Goal: Information Seeking & Learning: Check status

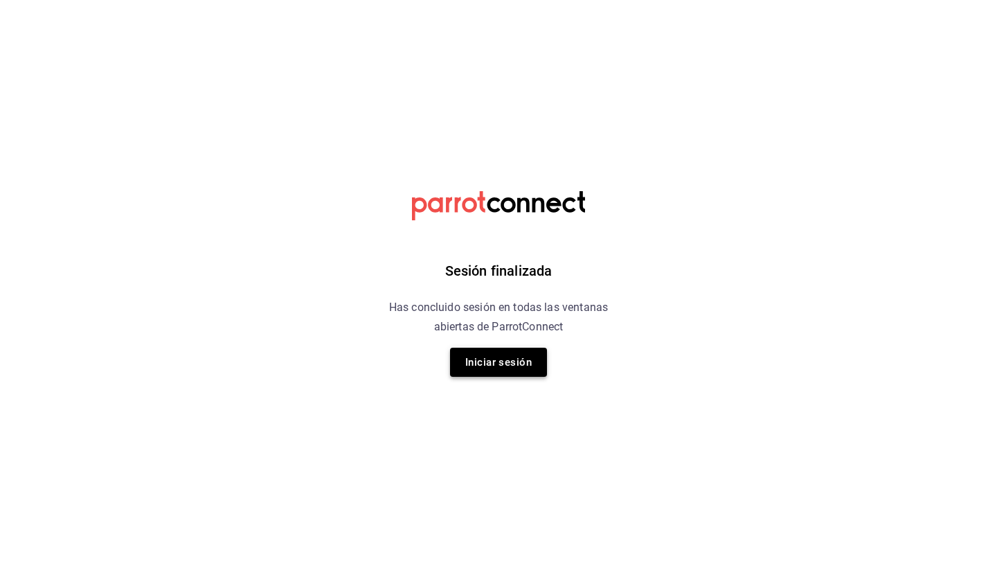
click at [502, 368] on button "Iniciar sesión" at bounding box center [498, 361] width 97 height 29
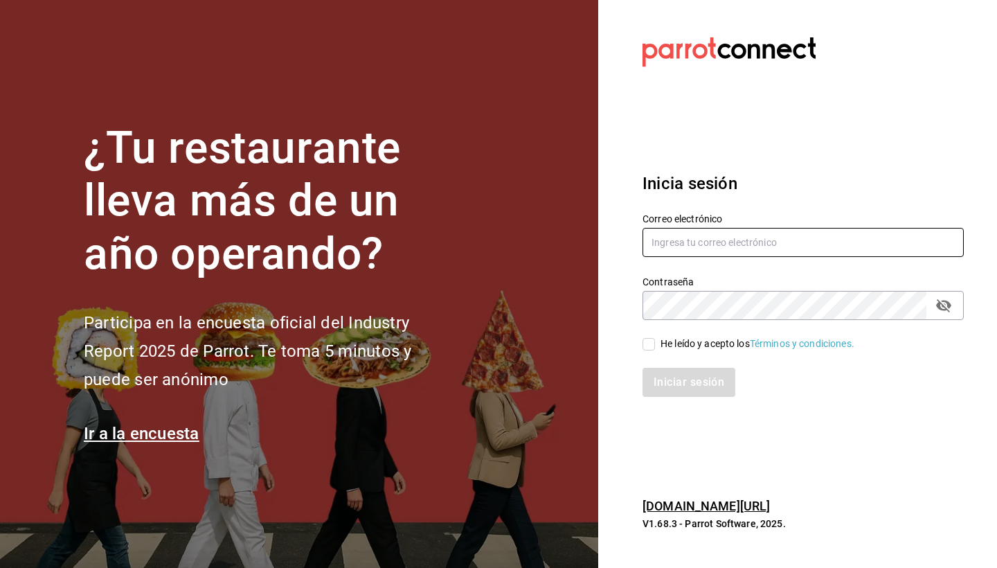
type input "jaime.iguzman@yahoo.com.mx"
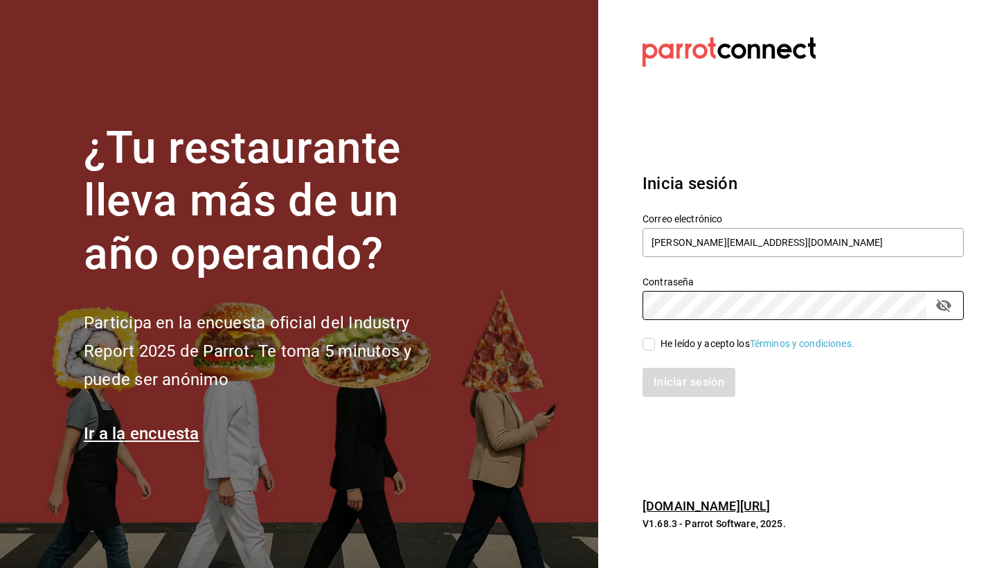
click at [651, 345] on input "He leído y acepto los Términos y condiciones." at bounding box center [648, 344] width 12 height 12
checkbox input "true"
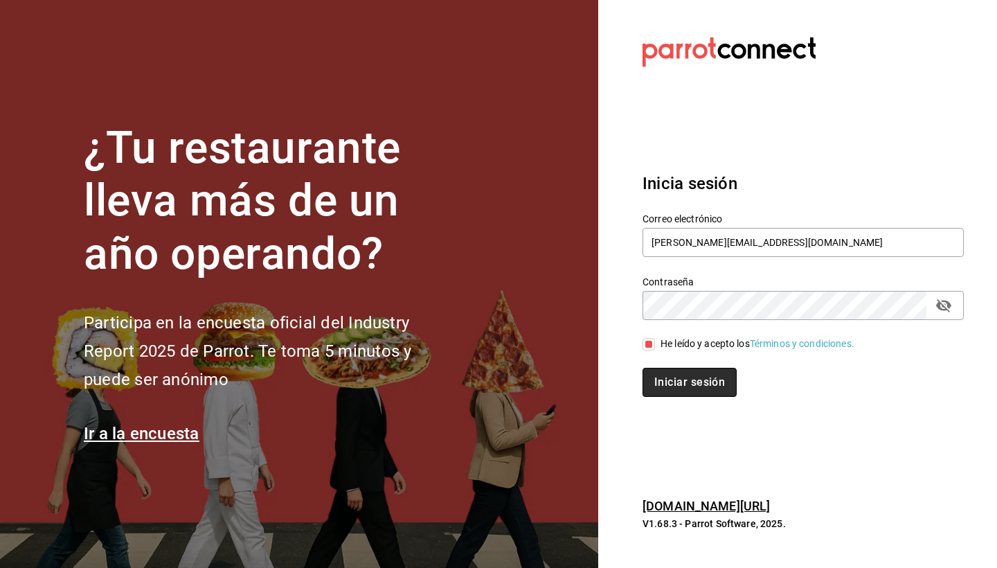
click at [693, 383] on button "Iniciar sesión" at bounding box center [689, 382] width 94 height 29
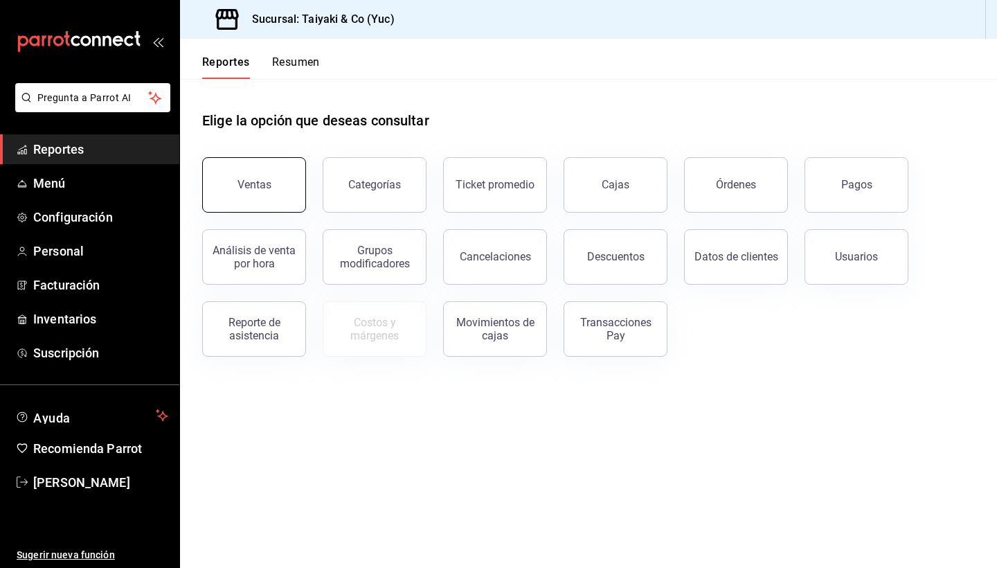
click at [255, 188] on div "Ventas" at bounding box center [254, 184] width 34 height 13
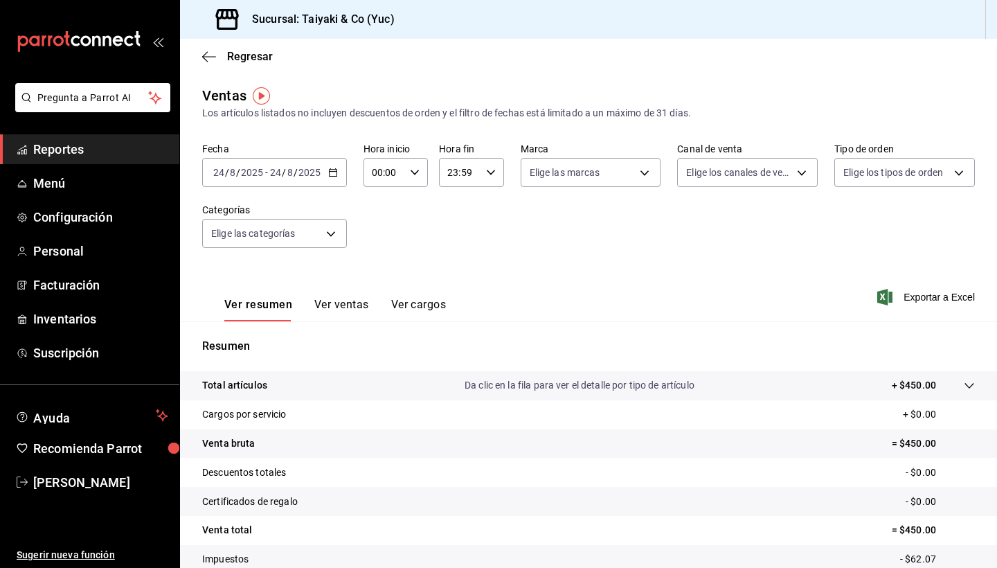
click at [337, 174] on div "[DATE] [DATE] - [DATE] [DATE]" at bounding box center [274, 172] width 145 height 29
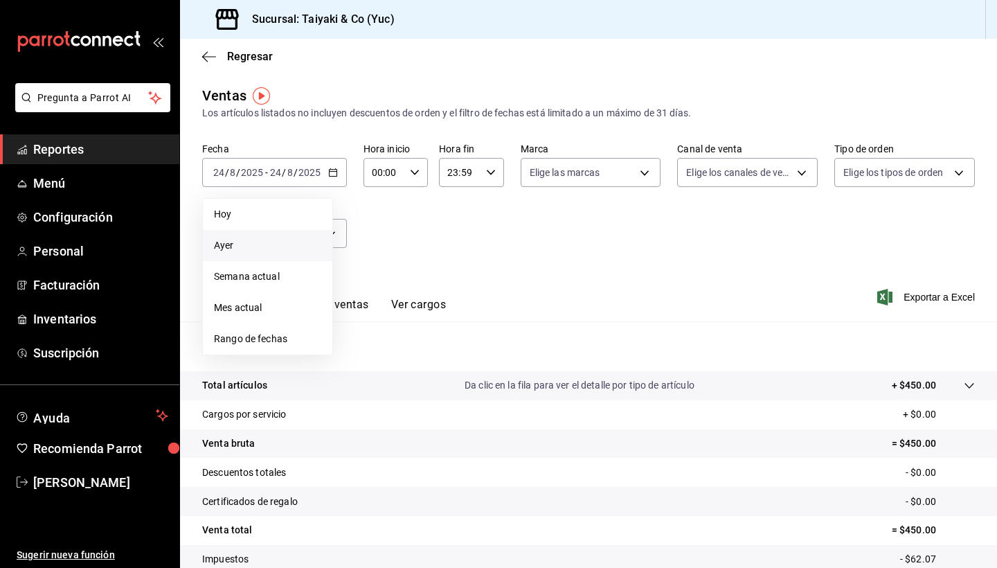
click at [246, 246] on span "Ayer" at bounding box center [267, 245] width 107 height 15
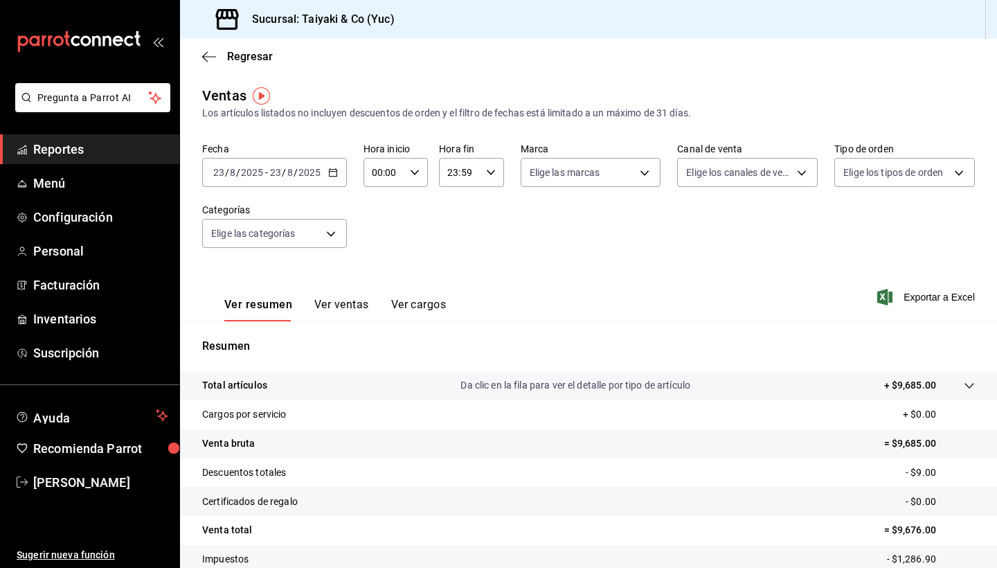
click at [340, 168] on div "[DATE] [DATE] - [DATE] [DATE]" at bounding box center [274, 172] width 145 height 29
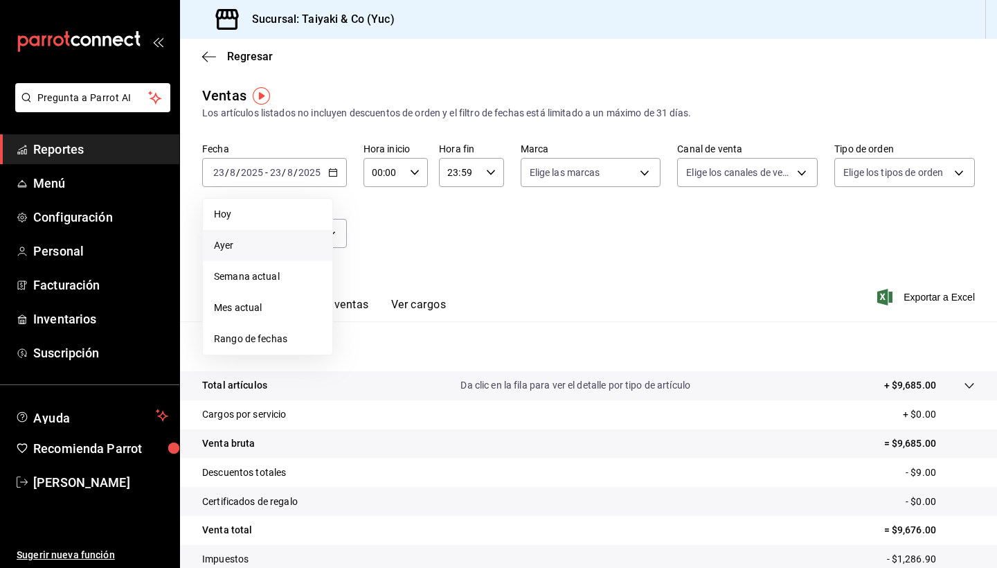
click at [70, 143] on span "Reportes" at bounding box center [100, 149] width 135 height 19
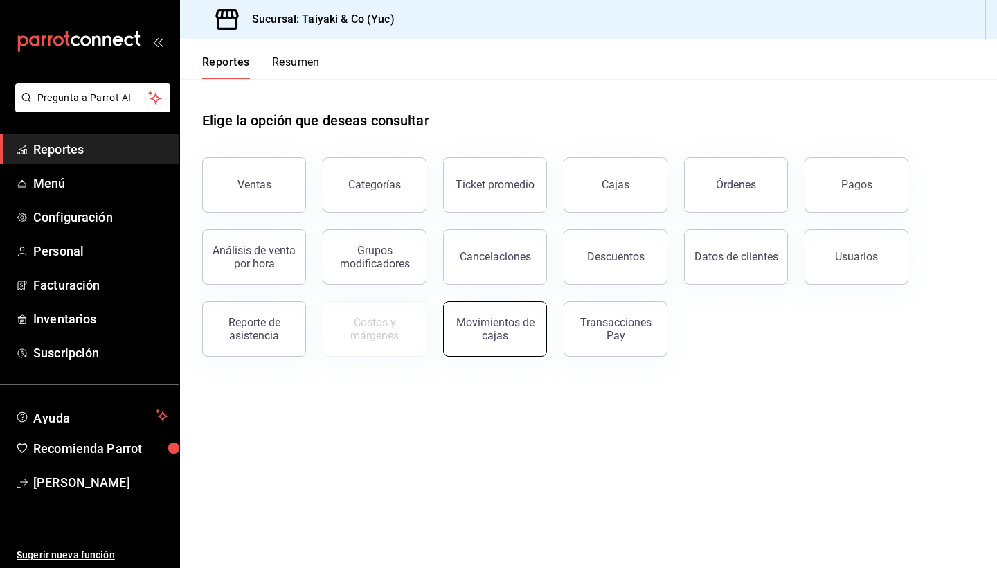
click at [498, 325] on div "Movimientos de cajas" at bounding box center [495, 329] width 86 height 26
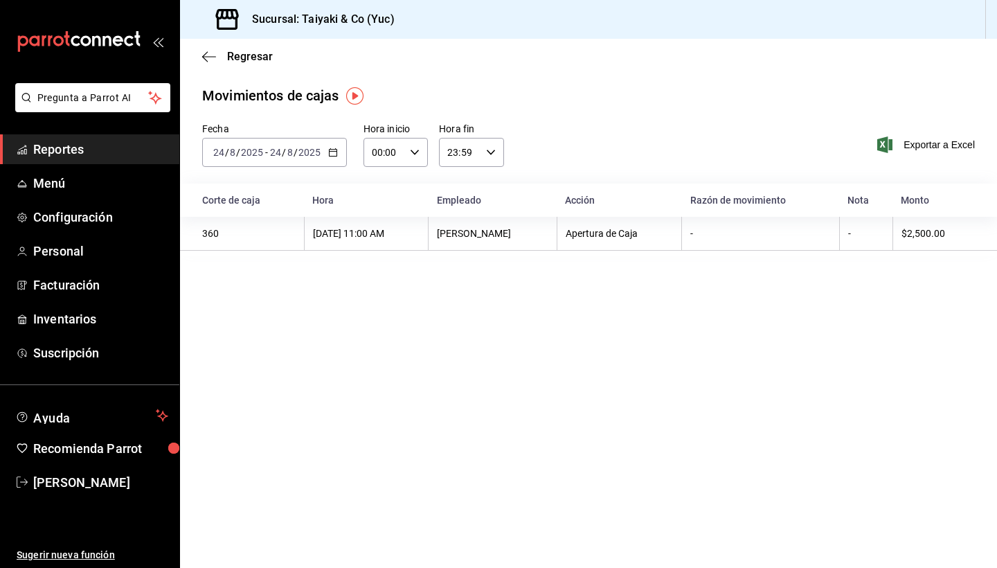
click at [336, 152] on \(Stroke\) "button" at bounding box center [333, 153] width 8 height 8
click at [207, 55] on icon "button" at bounding box center [209, 57] width 14 height 12
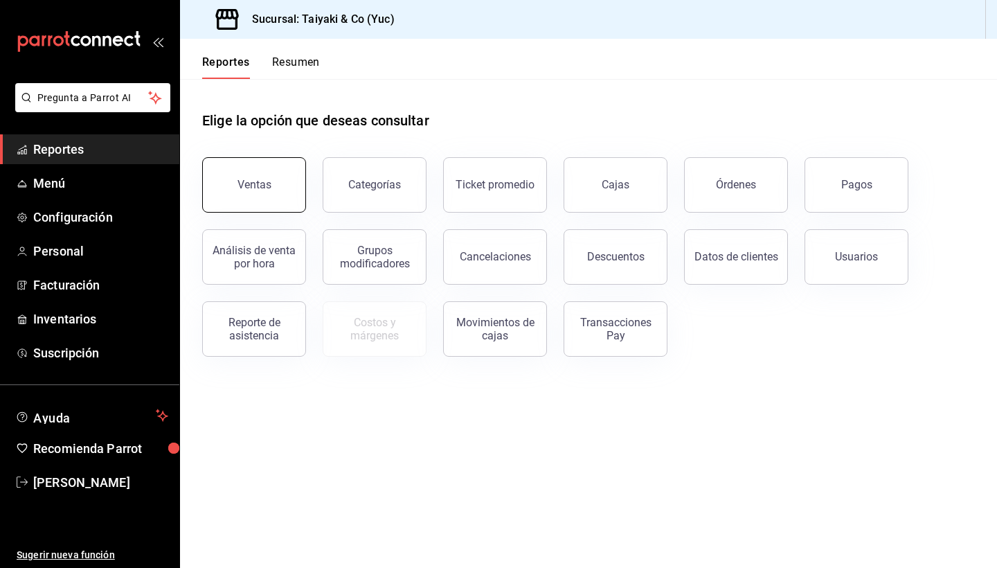
click at [267, 184] on div "Ventas" at bounding box center [254, 184] width 34 height 13
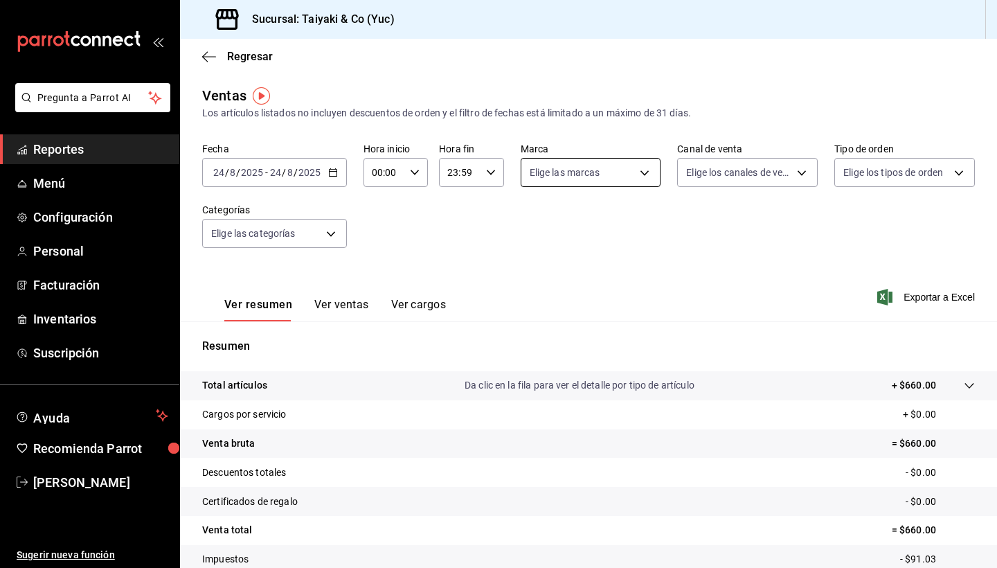
click at [647, 175] on body "Pregunta a Parrot AI Reportes Menú Configuración Personal Facturación Inventari…" at bounding box center [498, 284] width 997 height 568
click at [647, 175] on div at bounding box center [498, 284] width 997 height 568
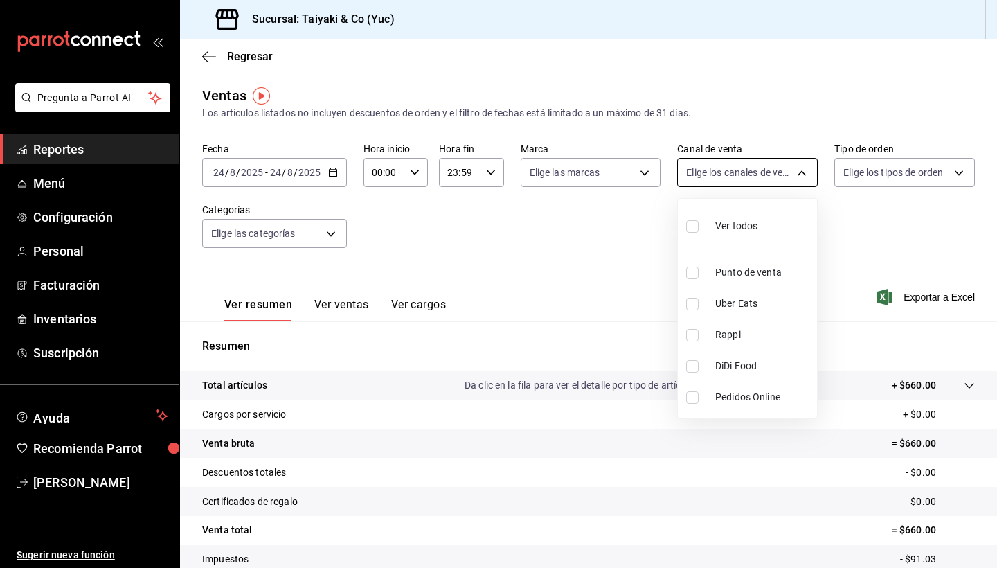
click at [817, 171] on body "Pregunta a Parrot AI Reportes Menú Configuración Personal Facturación Inventari…" at bounding box center [498, 284] width 997 height 568
click at [817, 171] on div at bounding box center [498, 284] width 997 height 568
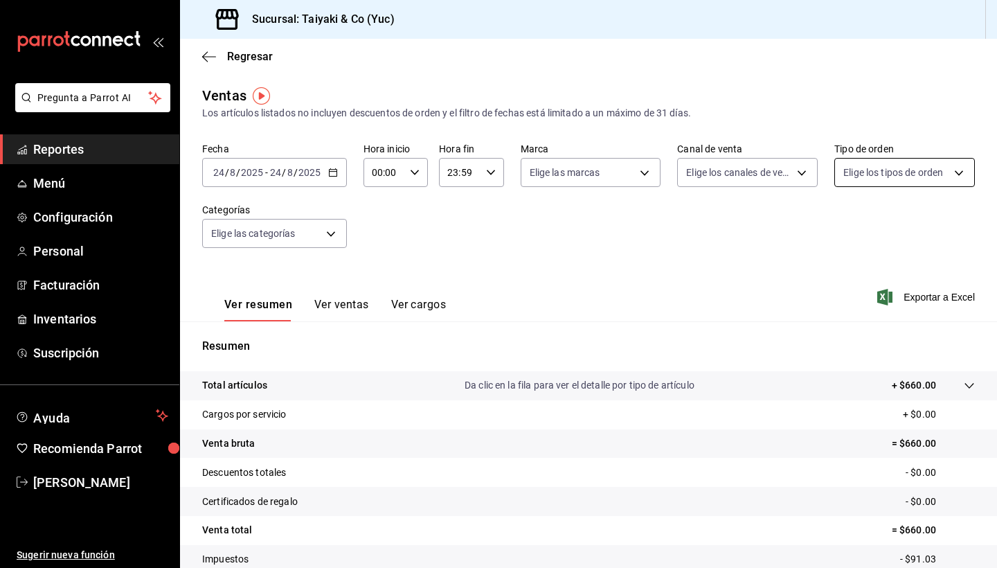
click at [959, 172] on body "Pregunta a Parrot AI Reportes Menú Configuración Personal Facturación Inventari…" at bounding box center [498, 284] width 997 height 568
click at [959, 172] on div at bounding box center [498, 284] width 997 height 568
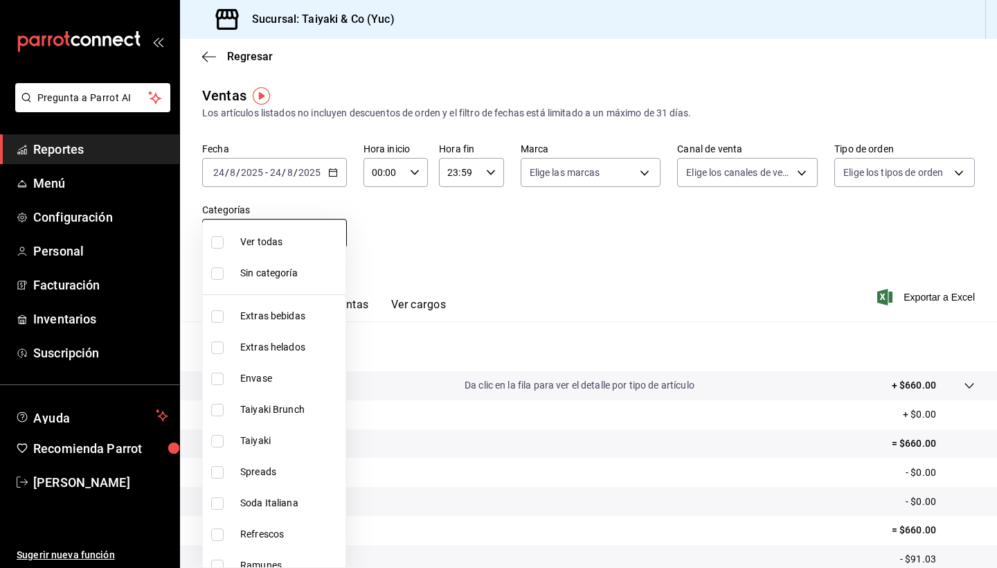
click at [332, 231] on body "Pregunta a Parrot AI Reportes Menú Configuración Personal Facturación Inventari…" at bounding box center [498, 284] width 997 height 568
click at [332, 231] on li "Ver todas" at bounding box center [274, 241] width 143 height 31
type input "c73b13cb-b3d4-4a3f-9da8-5d9e49d2f2ff,dd9e8193-acc4-4722-bb80-9910ae53fe80,33795…"
checkbox input "true"
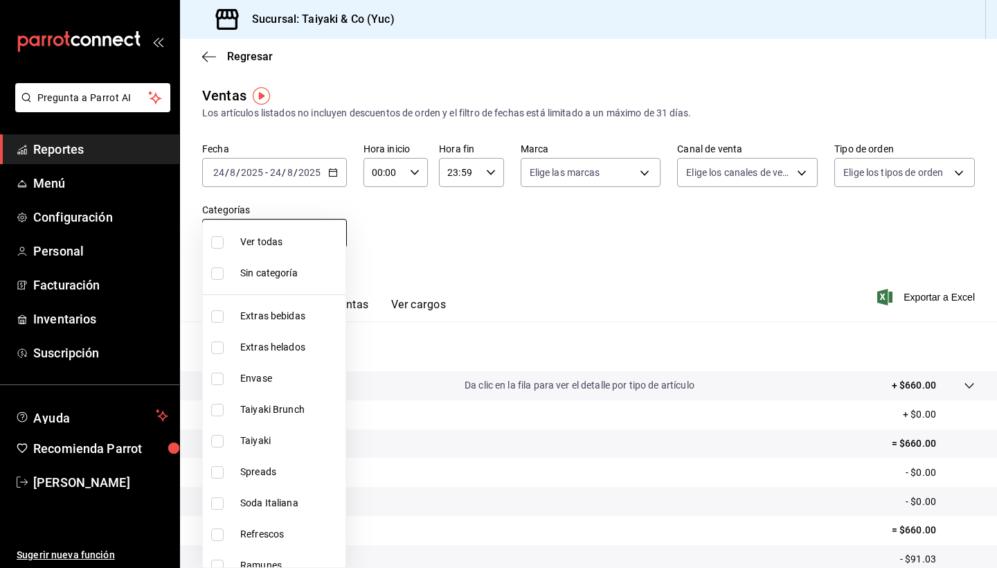
checkbox input "true"
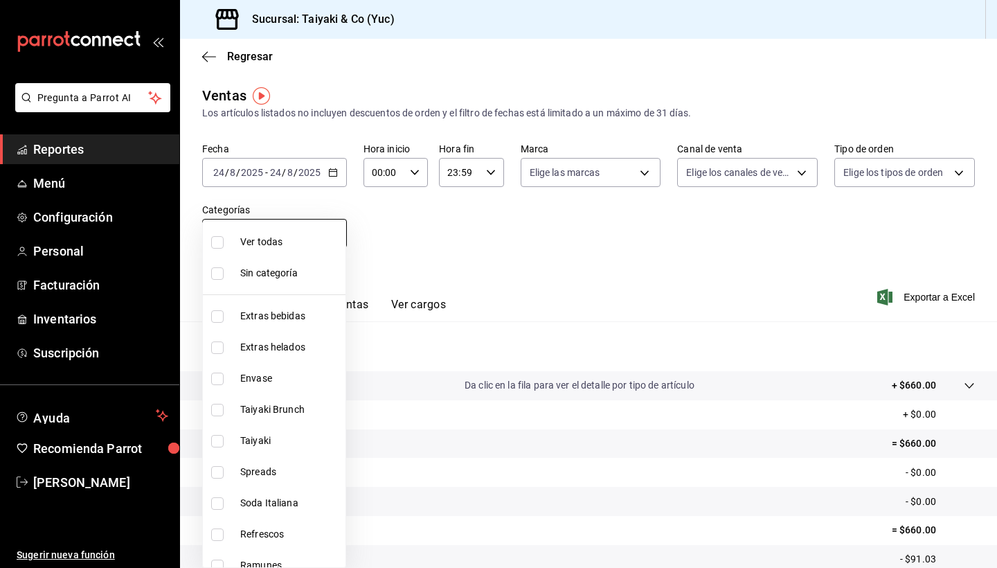
checkbox input "true"
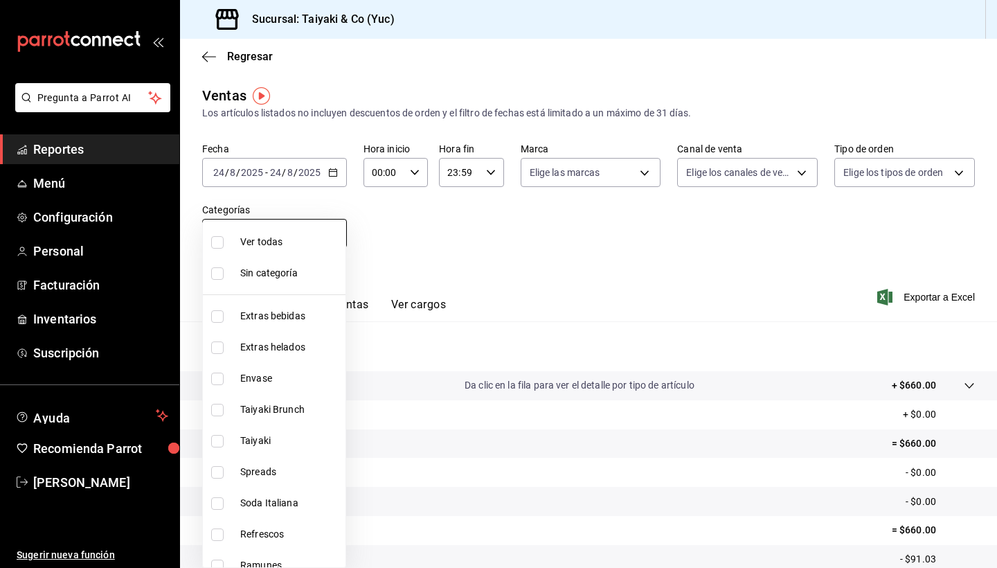
checkbox input "true"
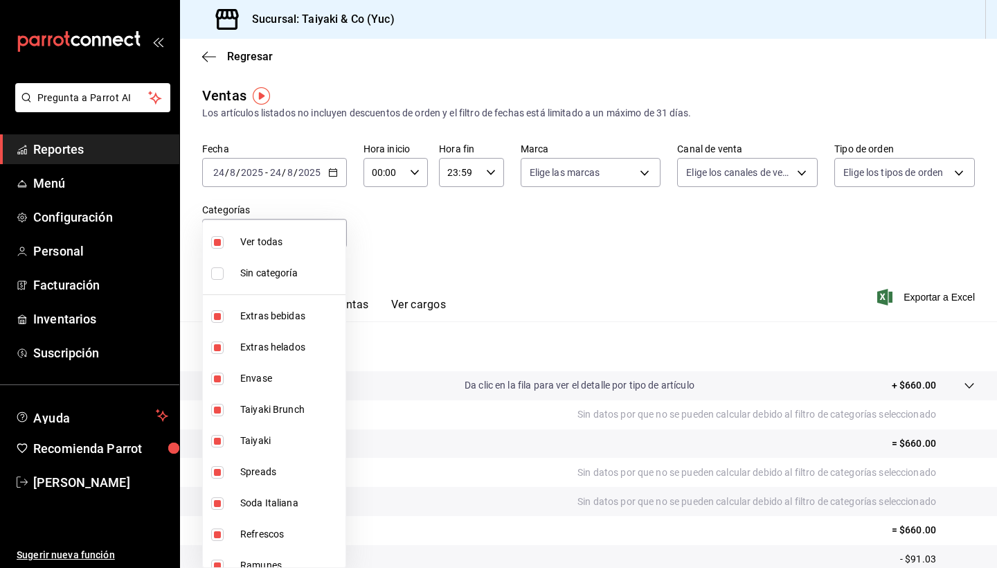
click at [296, 246] on span "Ver todas" at bounding box center [290, 242] width 100 height 15
checkbox input "false"
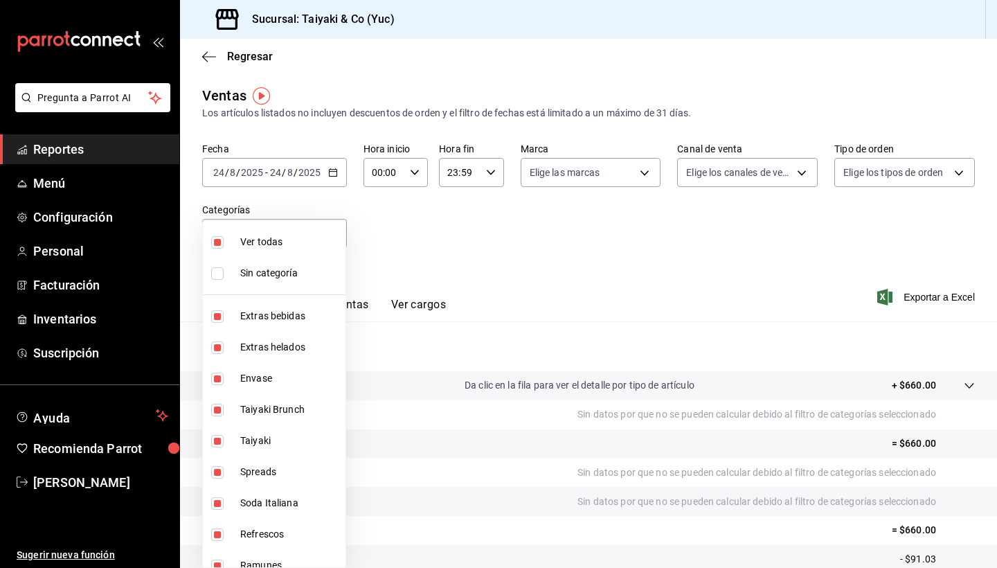
checkbox input "false"
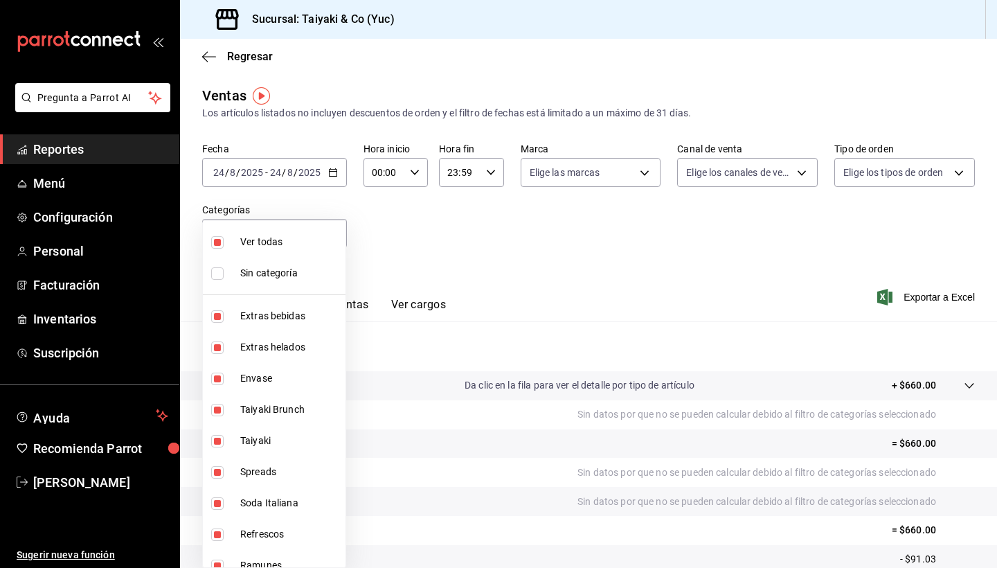
checkbox input "false"
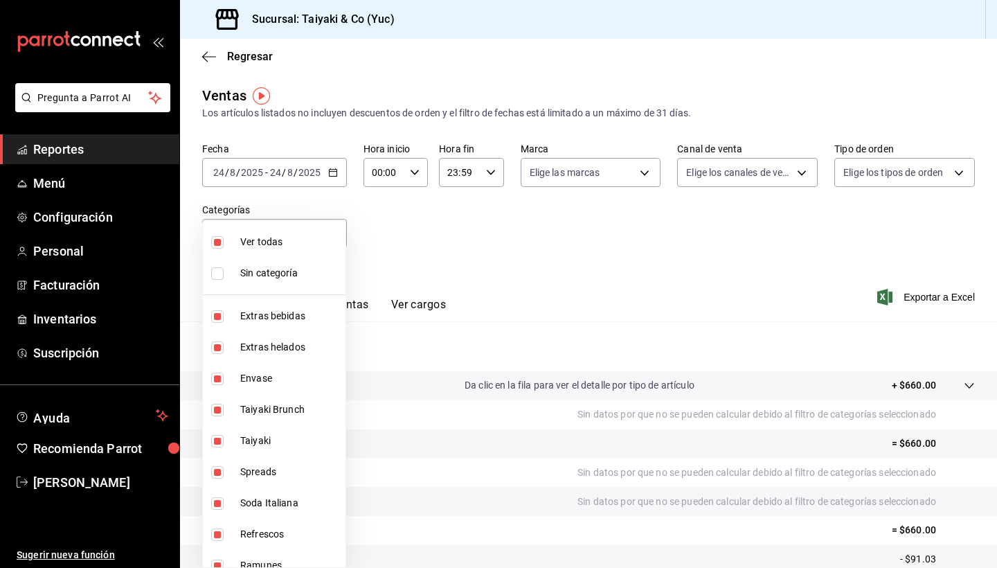
checkbox input "false"
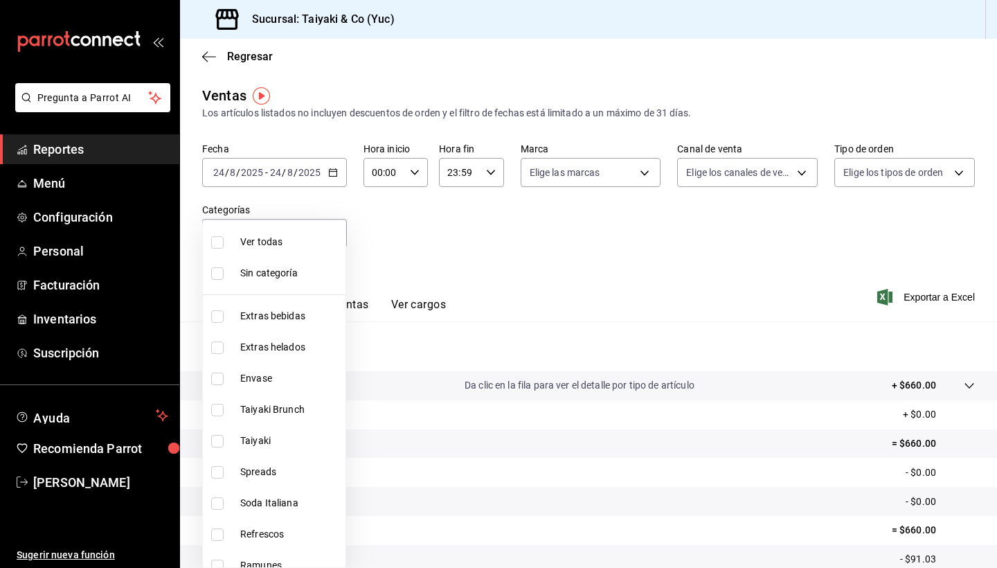
click at [541, 233] on div at bounding box center [498, 284] width 997 height 568
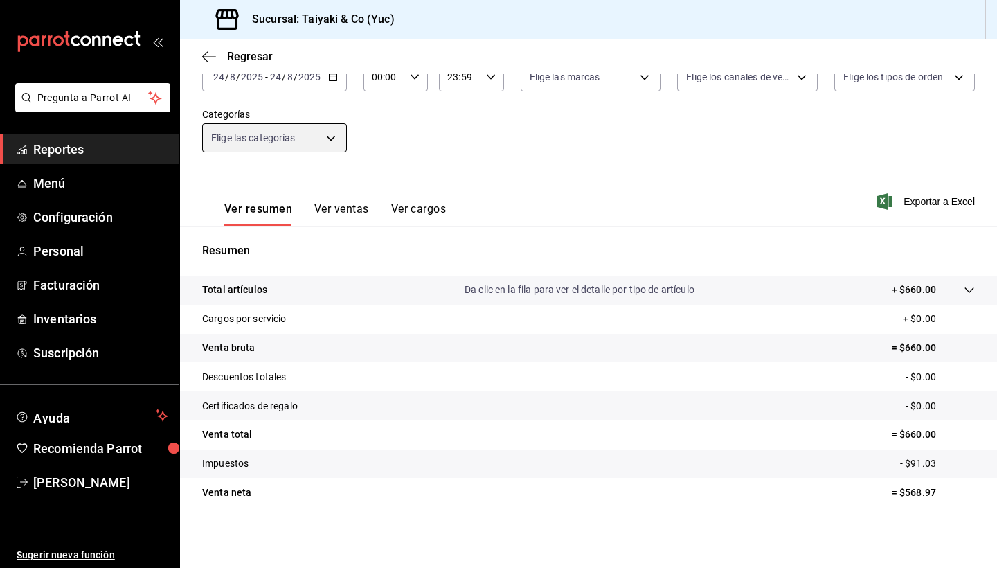
scroll to position [96, 0]
click at [350, 210] on button "Ver ventas" at bounding box center [341, 214] width 55 height 24
